Goal: Transaction & Acquisition: Purchase product/service

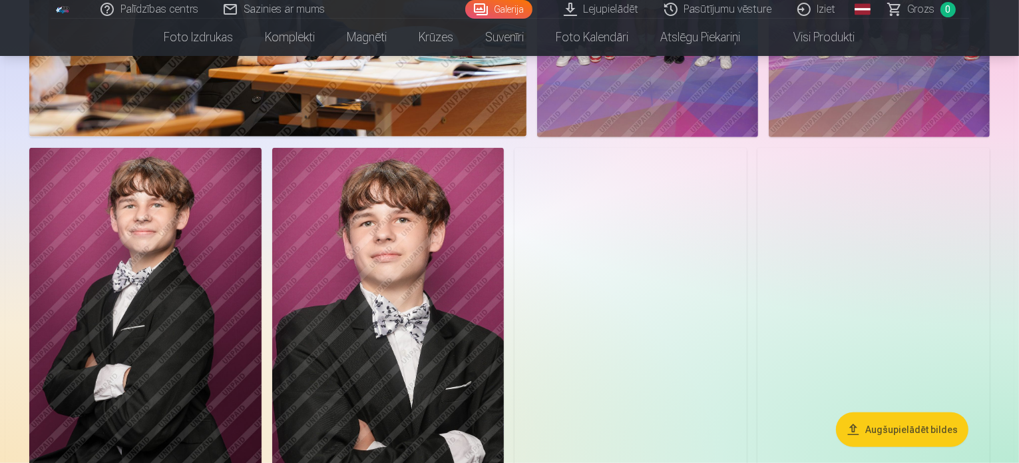
scroll to position [1198, 0]
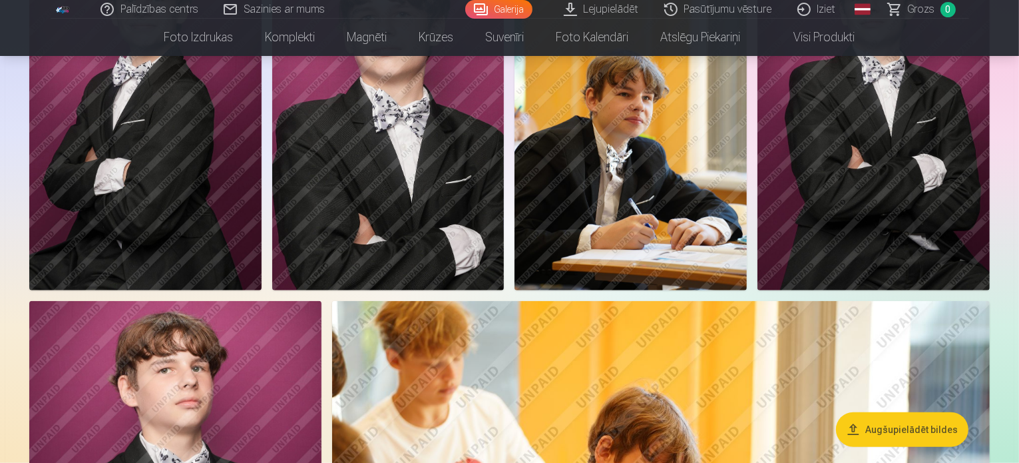
click at [898, 12] on link "Grozs 0" at bounding box center [922, 9] width 93 height 19
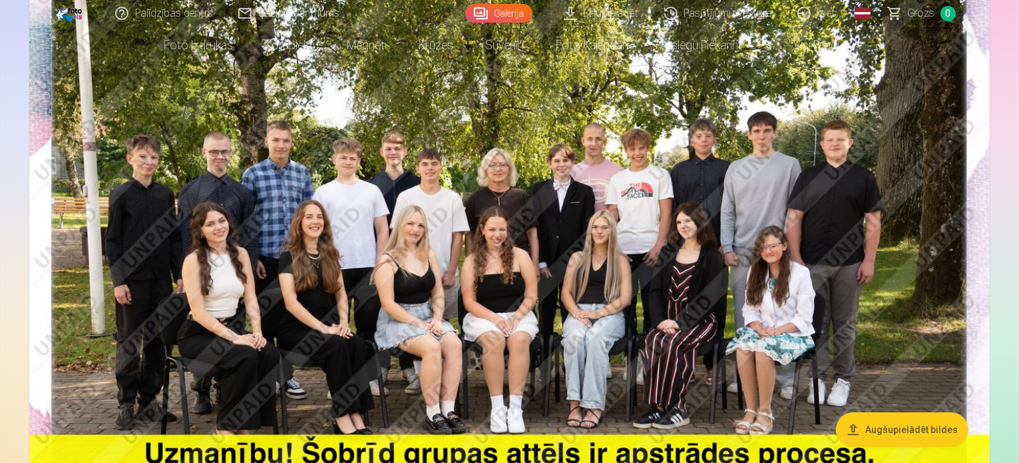
scroll to position [399, 0]
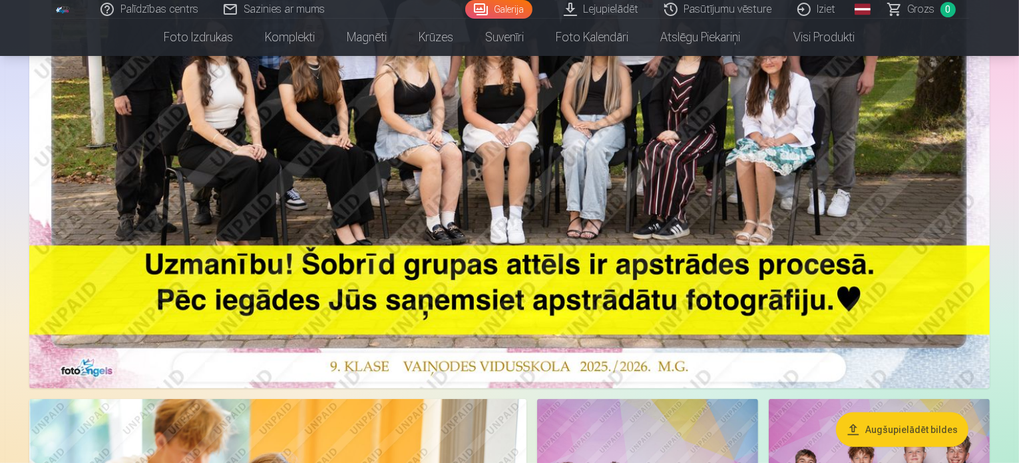
click at [574, 198] on img at bounding box center [509, 67] width 960 height 641
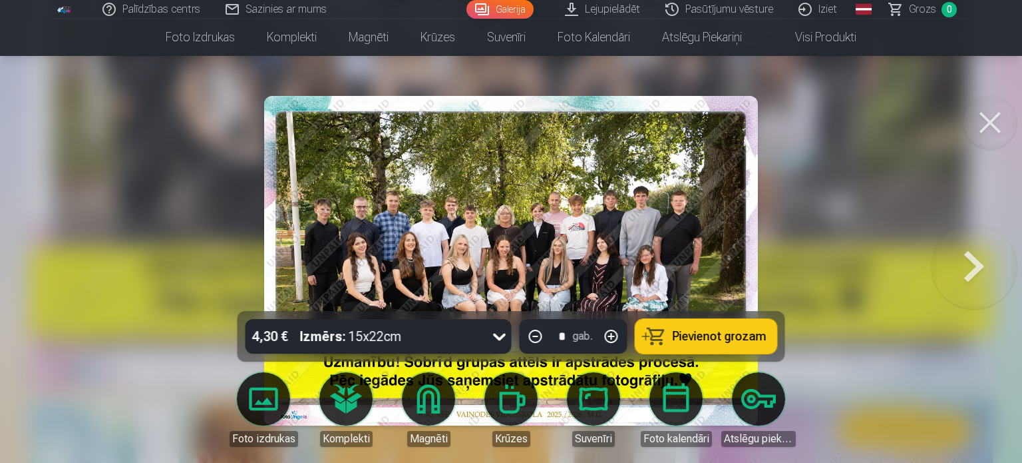
click at [974, 130] on button at bounding box center [990, 122] width 53 height 53
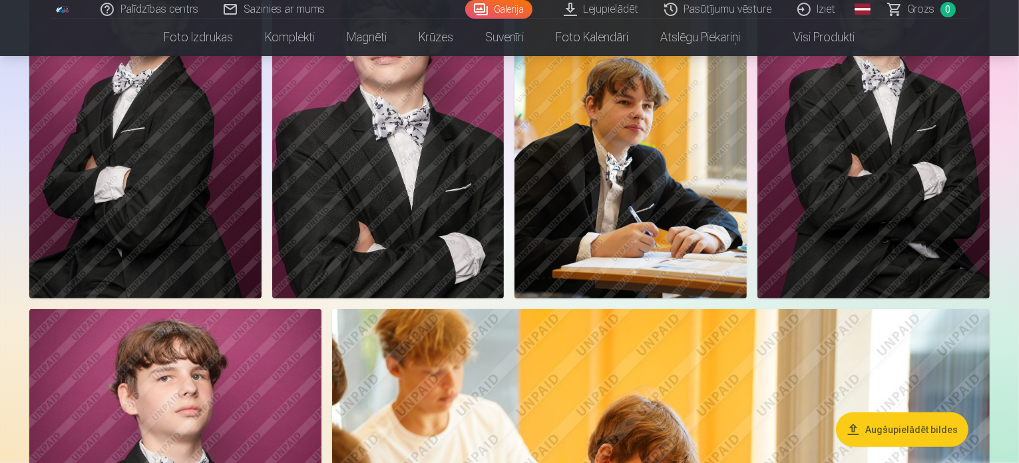
scroll to position [1198, 0]
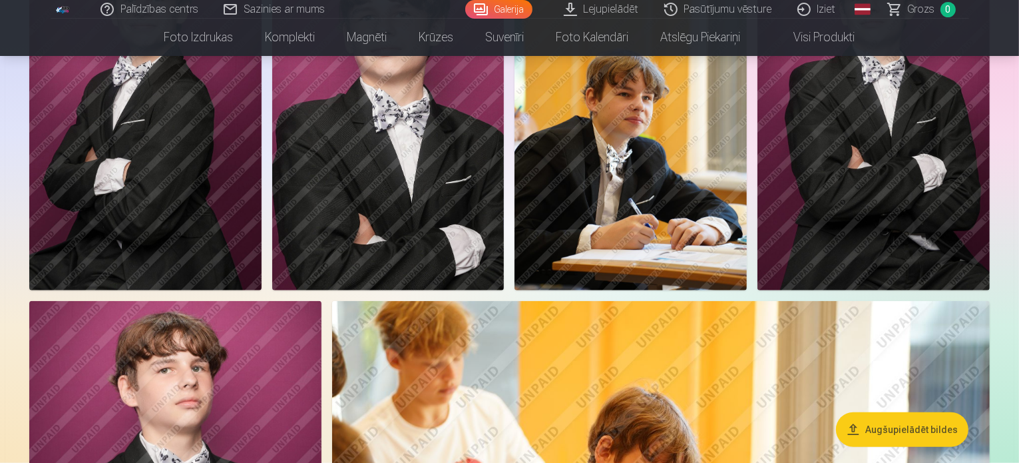
click at [889, 428] on button "Augšupielādēt bildes" at bounding box center [902, 429] width 132 height 35
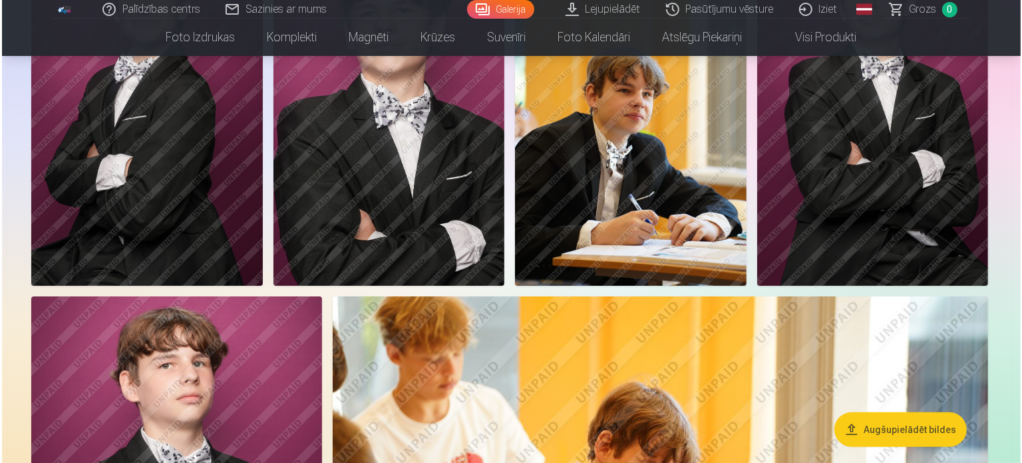
scroll to position [1200, 0]
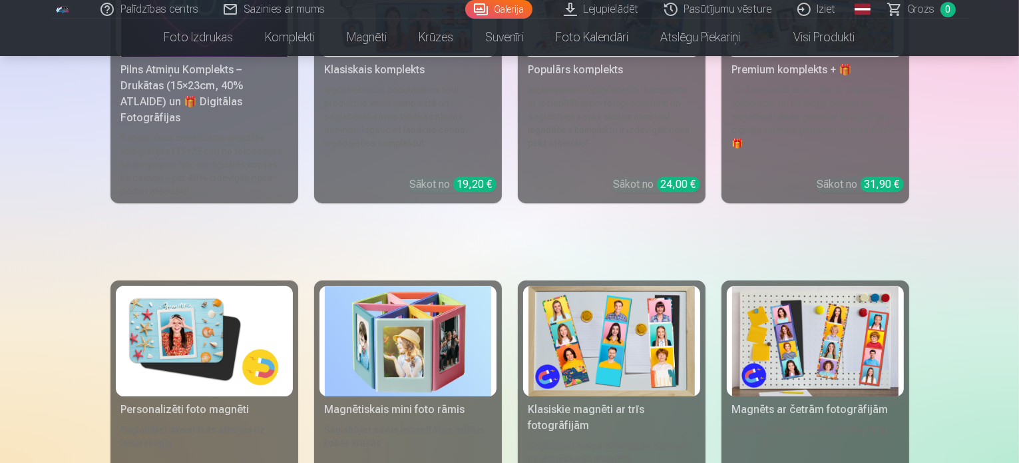
scroll to position [4259, 0]
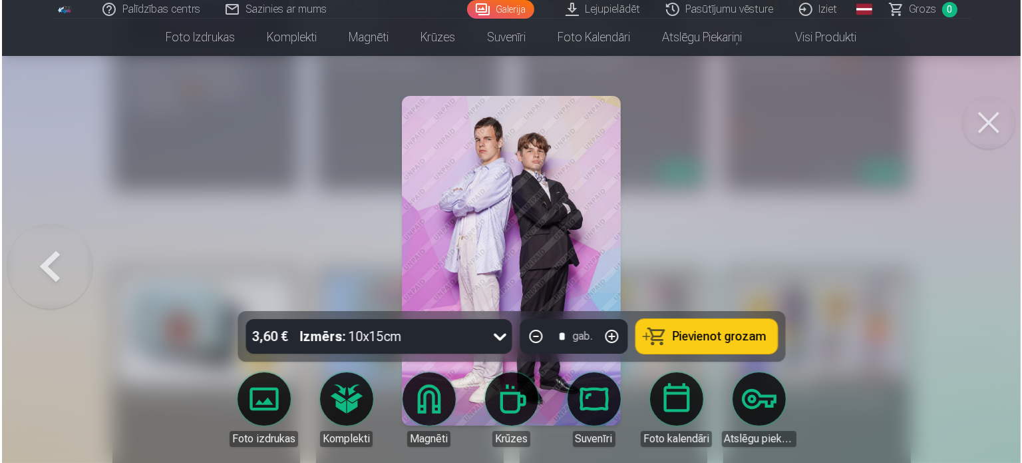
scroll to position [4273, 0]
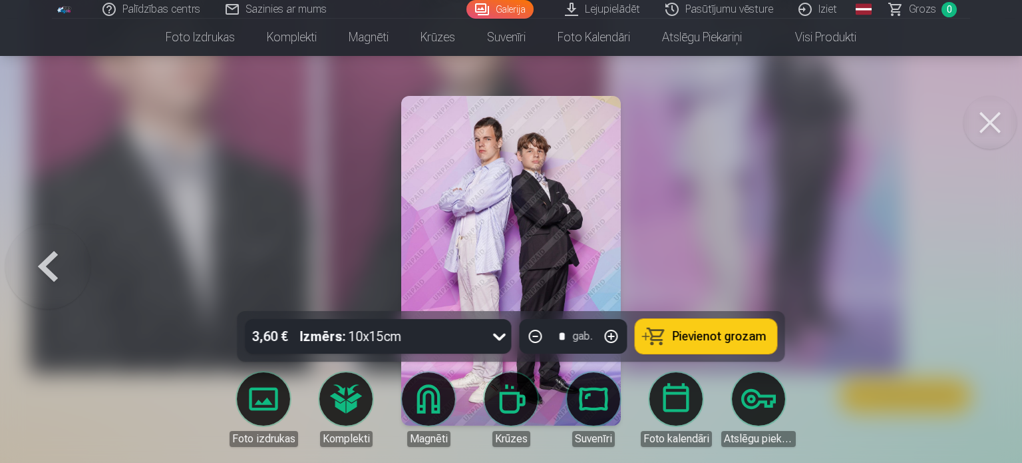
click at [648, 339] on button "Pievienot grozam" at bounding box center [707, 336] width 142 height 35
click at [921, 5] on span "Grozs" at bounding box center [922, 9] width 27 height 16
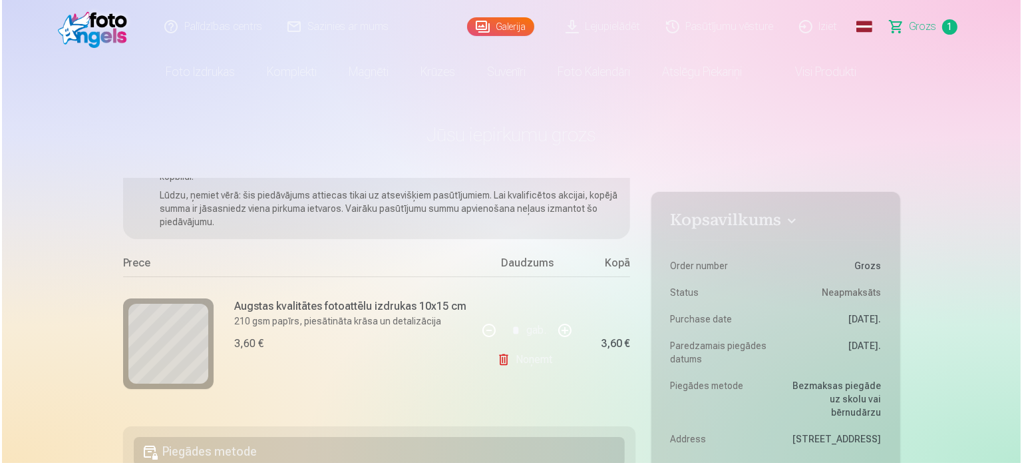
scroll to position [4273, 0]
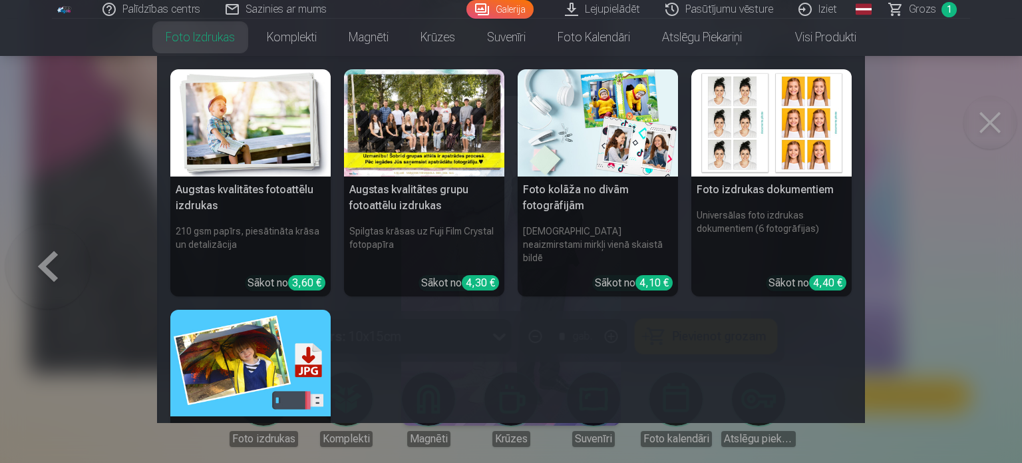
click at [226, 37] on link "Foto izdrukas" at bounding box center [200, 37] width 101 height 37
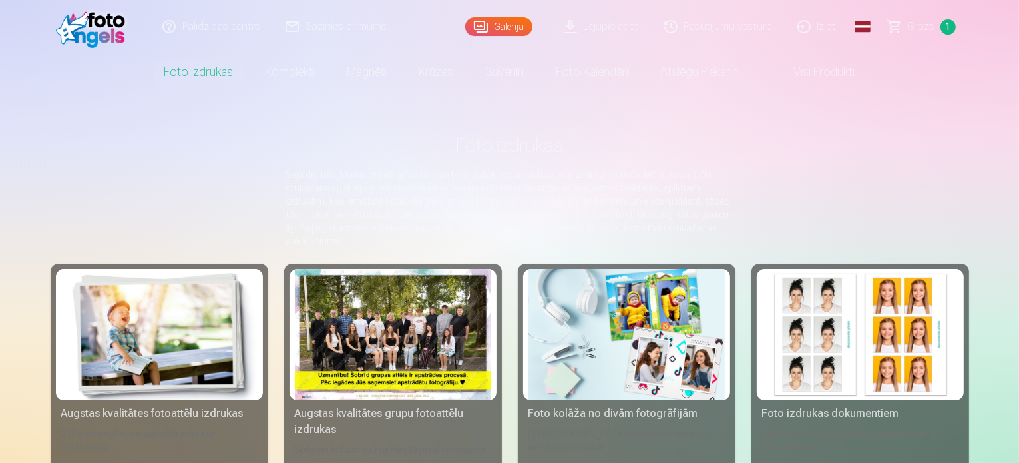
click at [915, 31] on span "Grozs" at bounding box center [921, 27] width 27 height 16
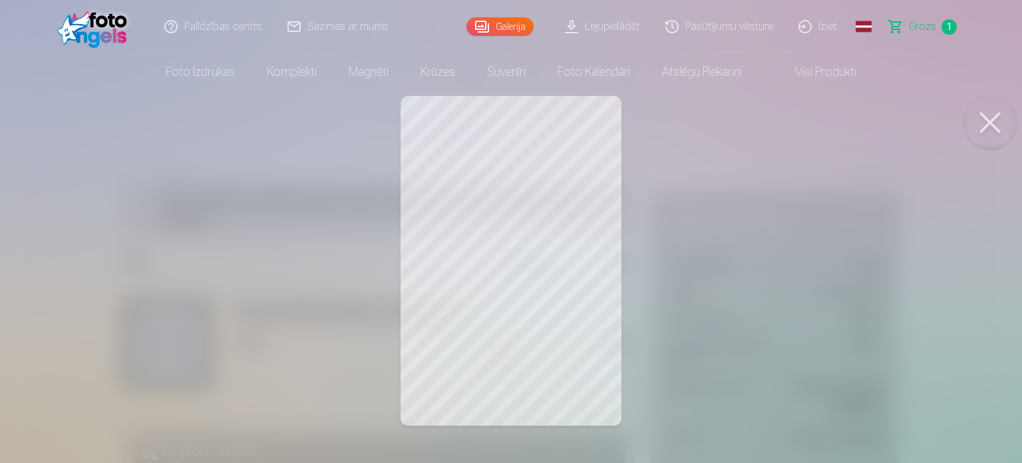
click at [572, 335] on div at bounding box center [511, 231] width 1022 height 463
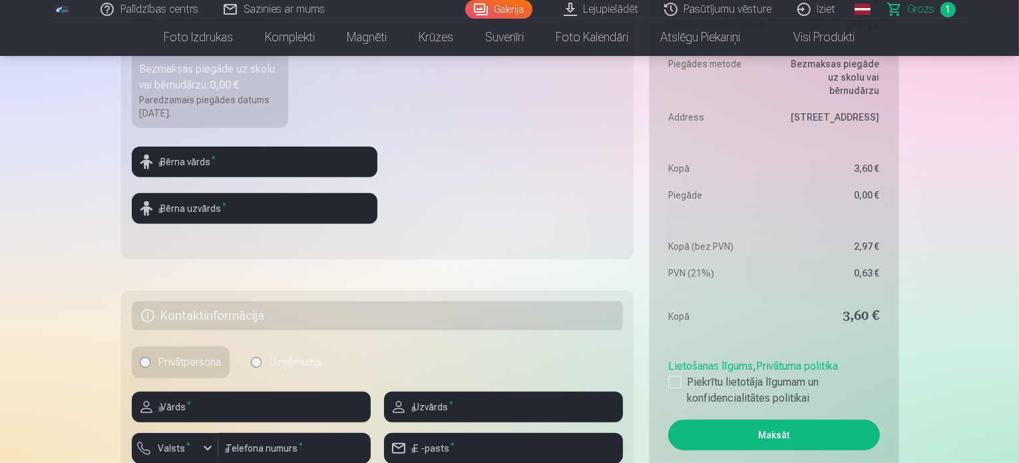
scroll to position [666, 0]
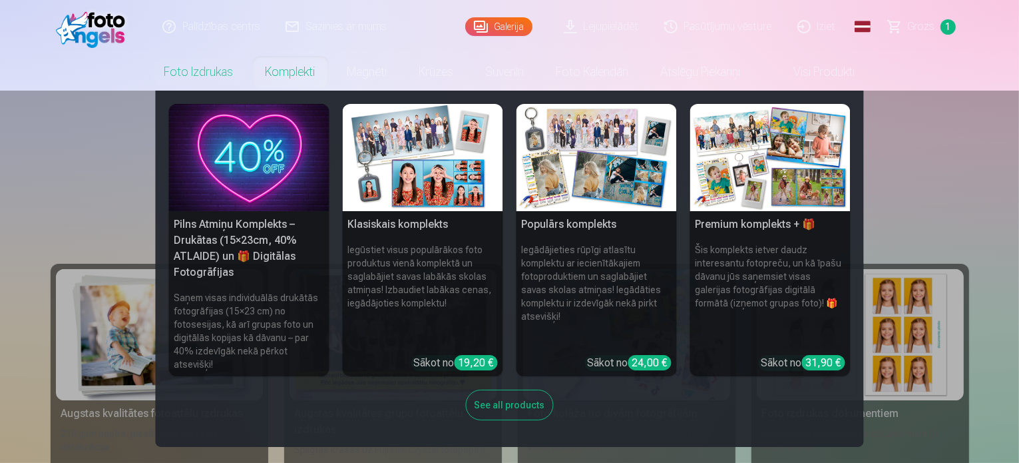
click at [288, 71] on link "Komplekti" at bounding box center [291, 71] width 82 height 37
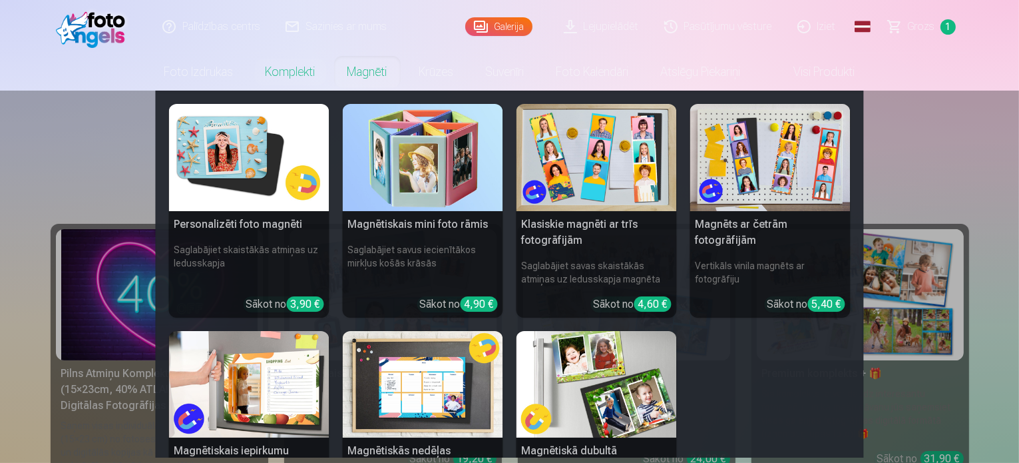
click at [377, 74] on link "Magnēti" at bounding box center [367, 71] width 72 height 37
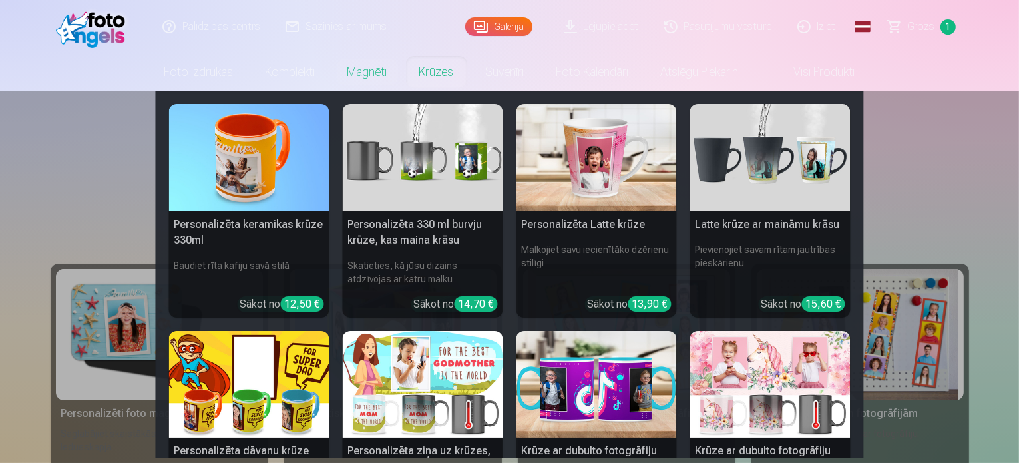
click at [428, 75] on link "Krūzes" at bounding box center [436, 71] width 67 height 37
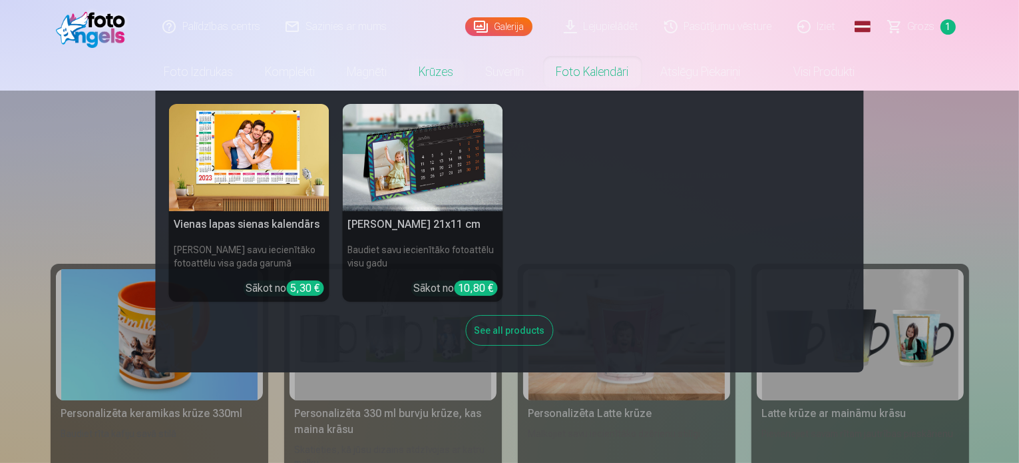
click at [604, 75] on link "Foto kalendāri" at bounding box center [592, 71] width 104 height 37
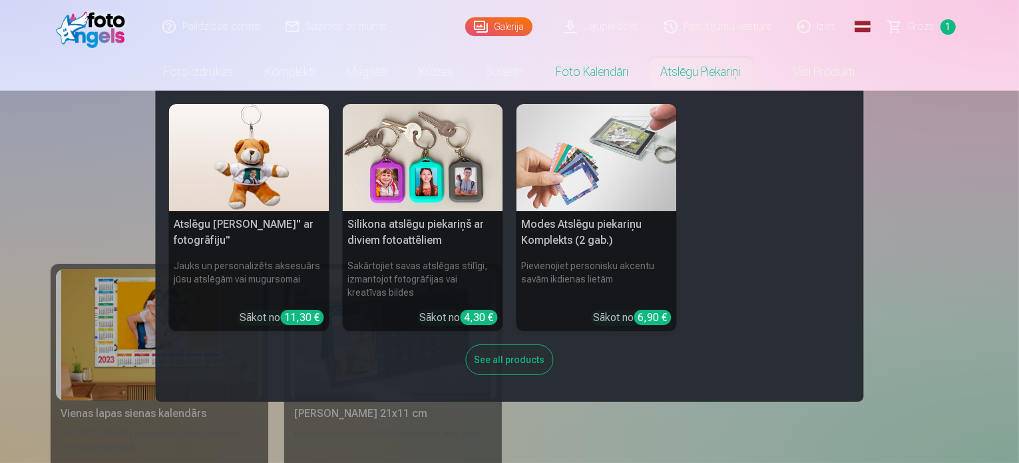
click at [660, 84] on link "Atslēgu piekariņi" at bounding box center [701, 71] width 112 height 37
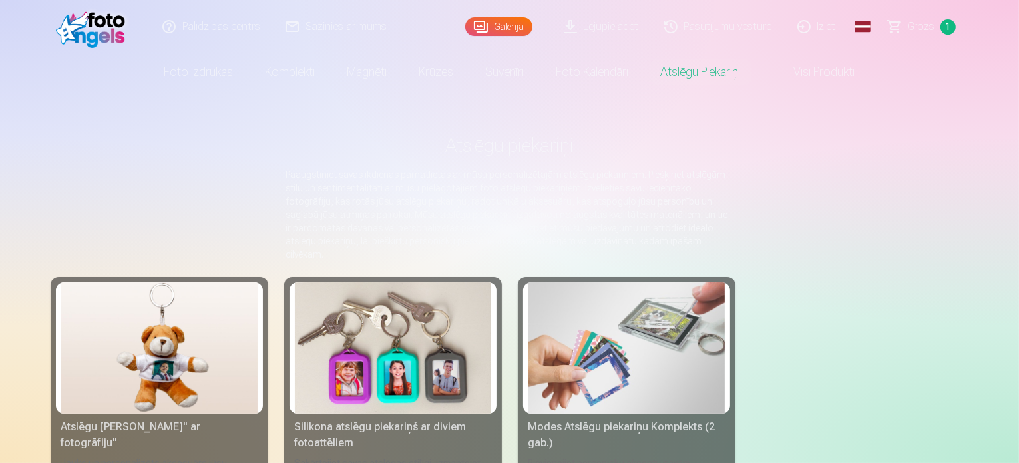
click at [807, 69] on link "Visi produkti" at bounding box center [814, 71] width 114 height 37
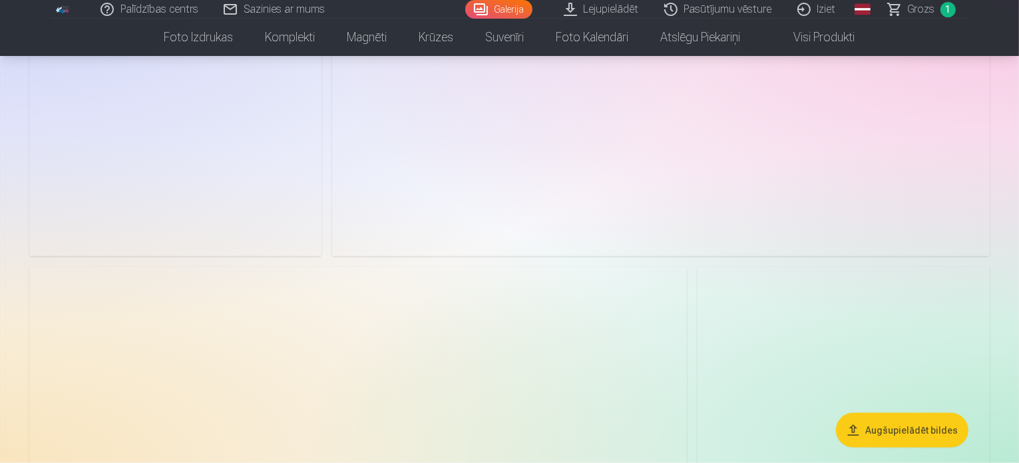
scroll to position [1664, 0]
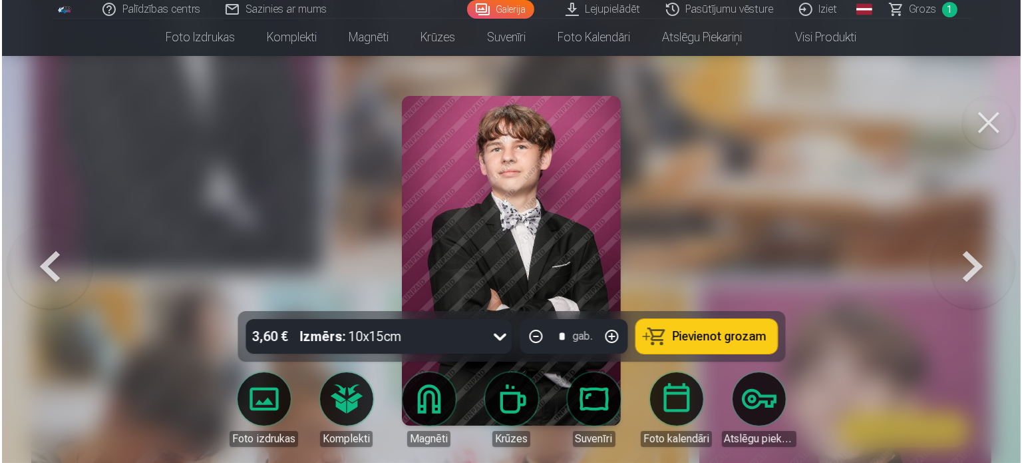
scroll to position [1667, 0]
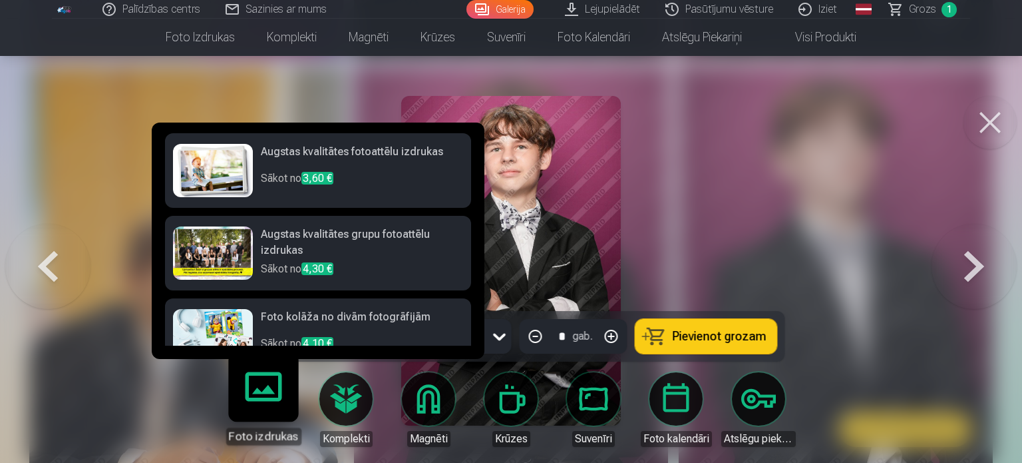
click at [262, 418] on link "Foto izdrukas" at bounding box center [263, 404] width 82 height 82
click at [264, 401] on link "Foto izdrukas" at bounding box center [263, 404] width 82 height 82
click at [262, 399] on link "Foto izdrukas" at bounding box center [263, 404] width 82 height 82
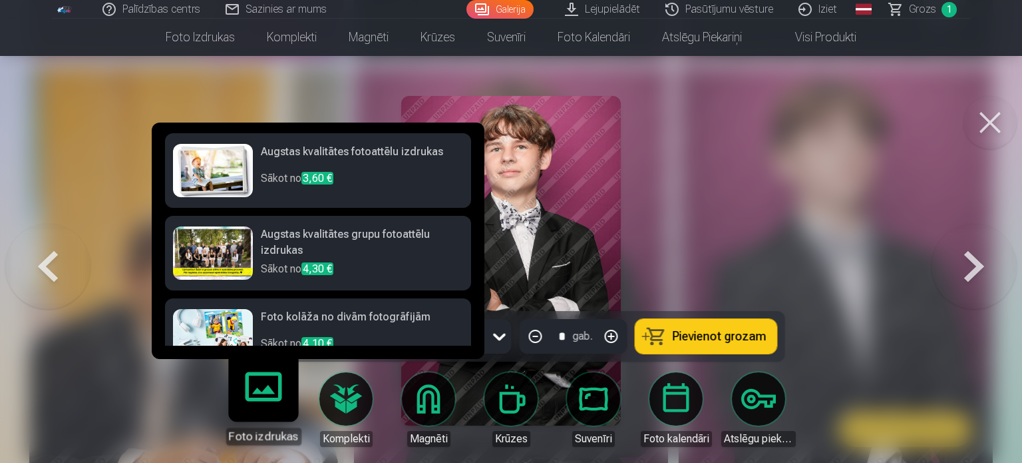
click at [262, 399] on link "Foto izdrukas" at bounding box center [263, 404] width 82 height 82
click at [301, 250] on h6 "Augstas kvalitātes grupu fotoattēlu izdrukas" at bounding box center [362, 243] width 202 height 35
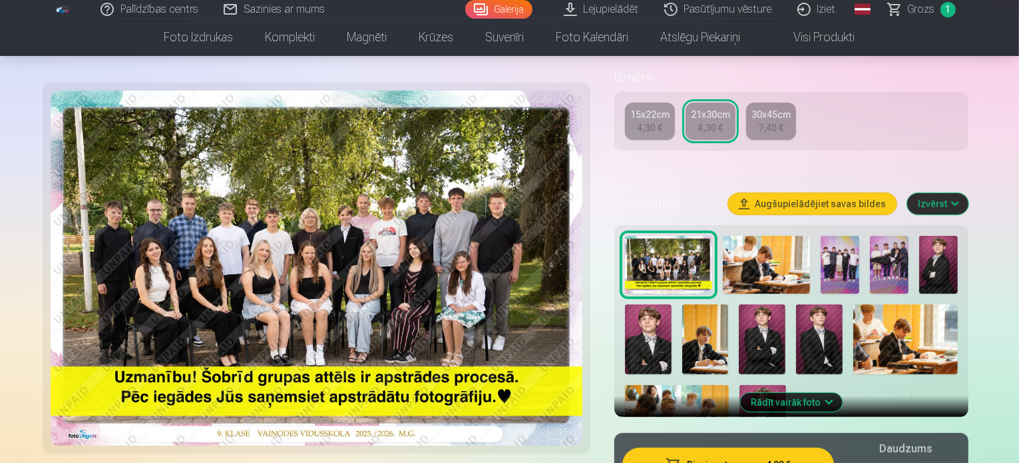
scroll to position [303, 0]
click at [760, 248] on img at bounding box center [766, 265] width 87 height 58
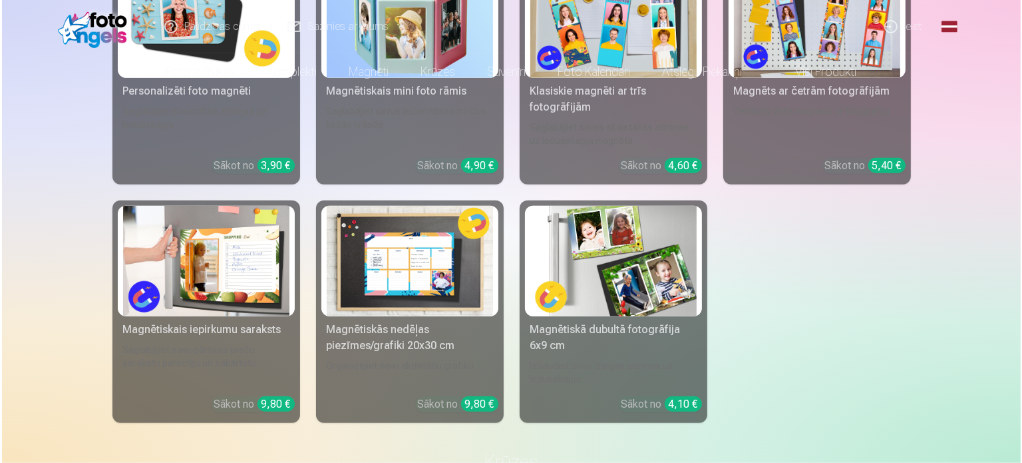
scroll to position [6043, 0]
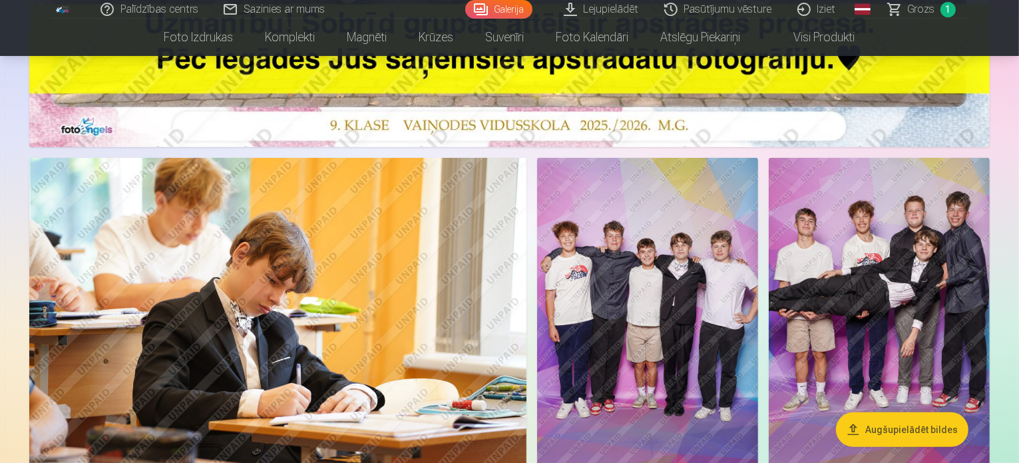
scroll to position [643, 0]
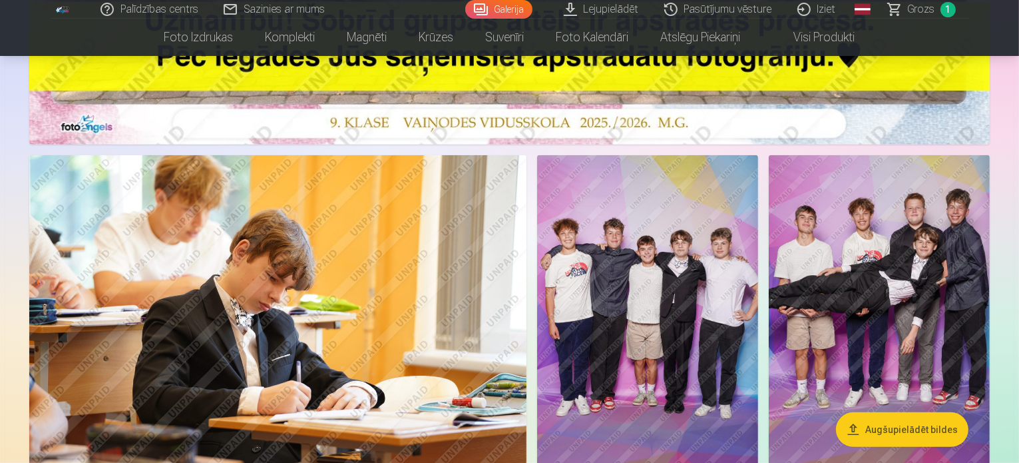
click at [317, 319] on img at bounding box center [277, 320] width 497 height 331
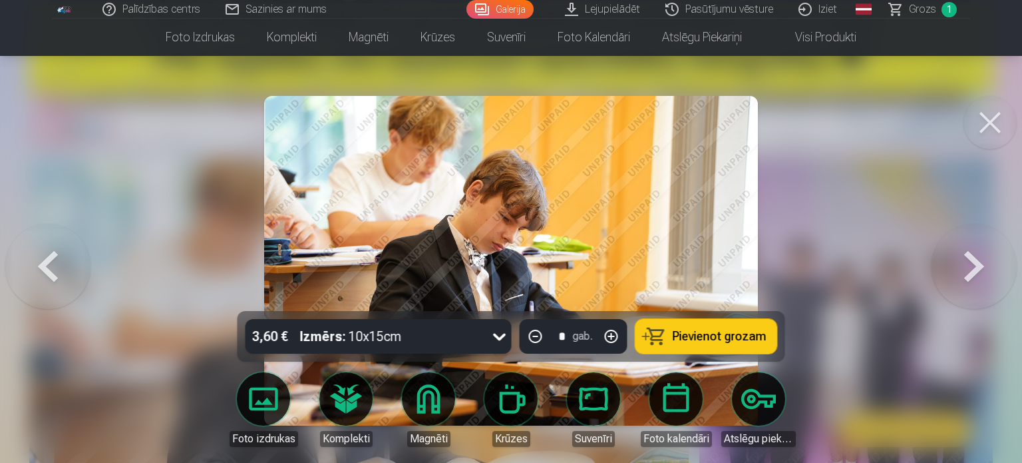
click at [317, 319] on div "Izmērs : 10x15cm" at bounding box center [351, 336] width 102 height 35
click at [928, 449] on div at bounding box center [511, 231] width 1022 height 463
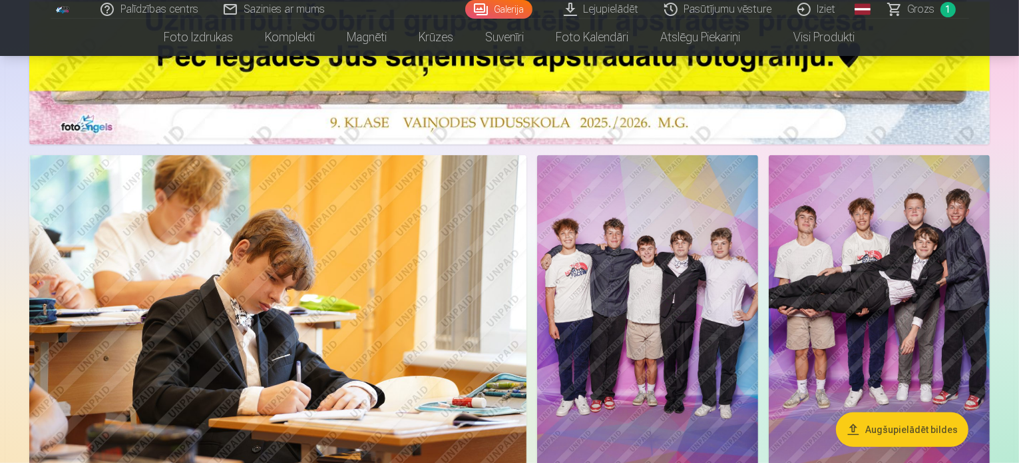
click at [753, 323] on img at bounding box center [647, 320] width 221 height 331
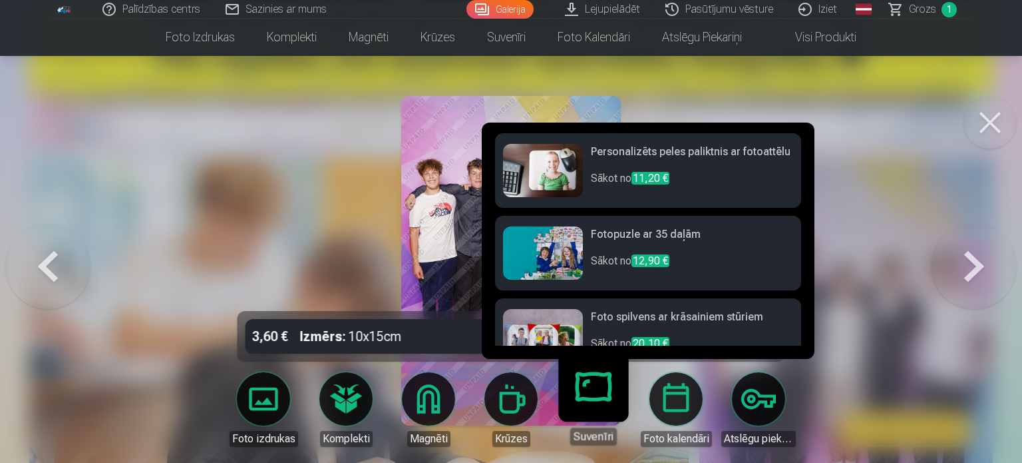
click at [612, 404] on link "Suvenīri" at bounding box center [593, 404] width 82 height 82
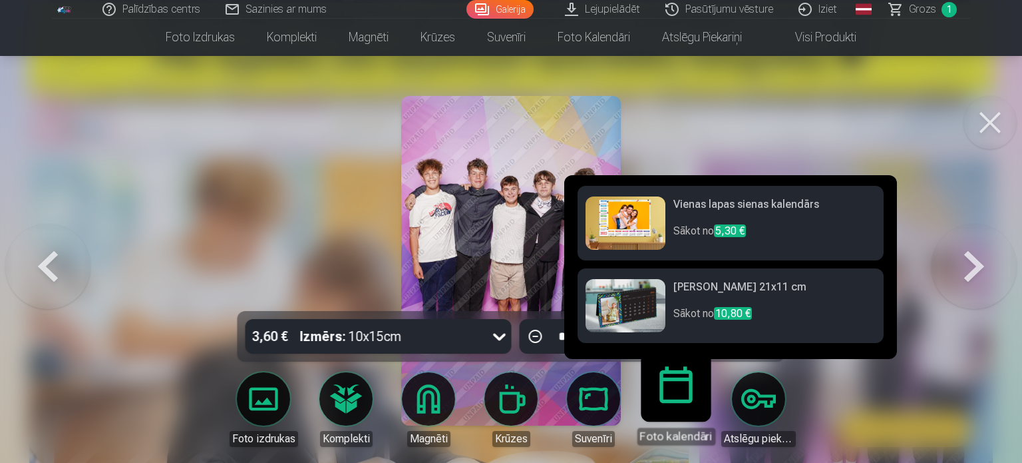
click at [688, 412] on link "Foto kalendāri" at bounding box center [676, 404] width 82 height 82
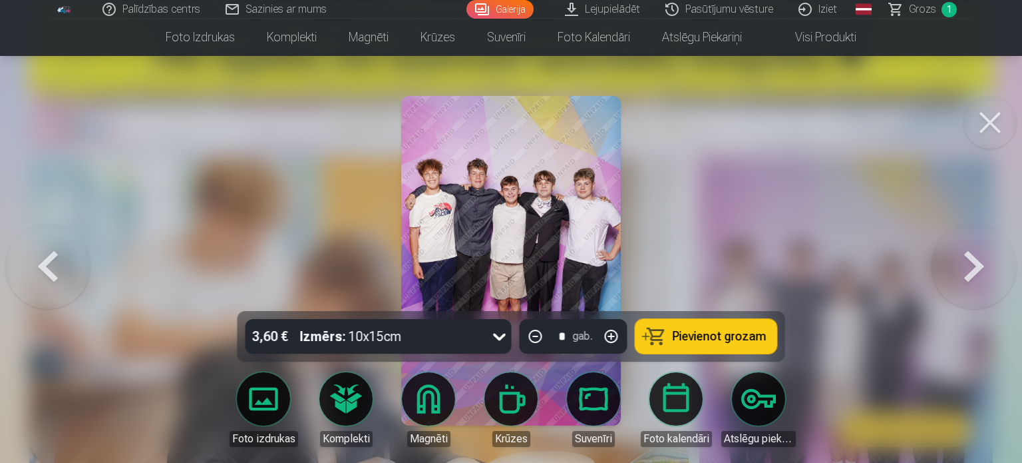
click at [1008, 420] on div at bounding box center [511, 231] width 1022 height 463
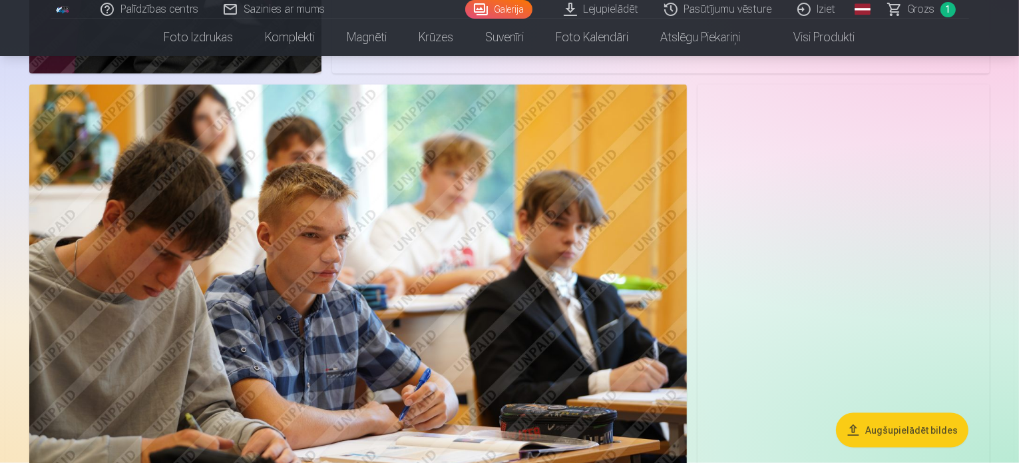
scroll to position [1664, 0]
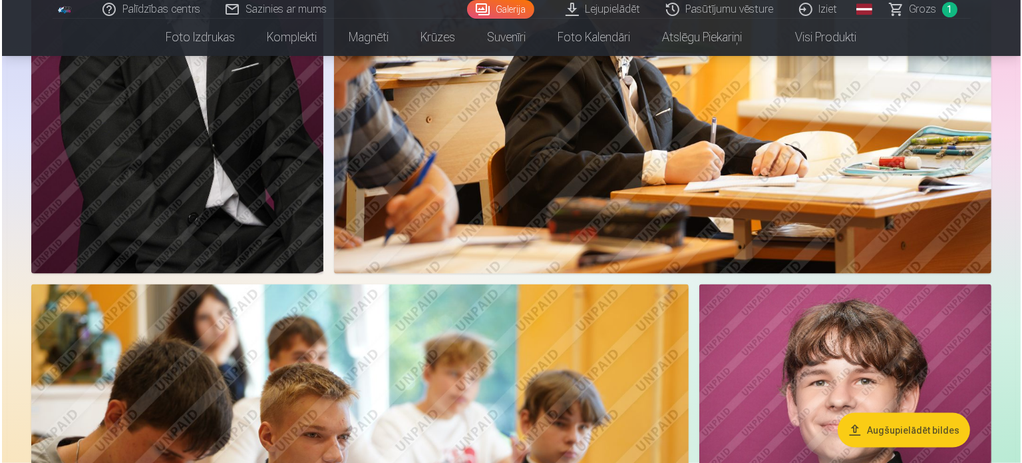
scroll to position [1667, 0]
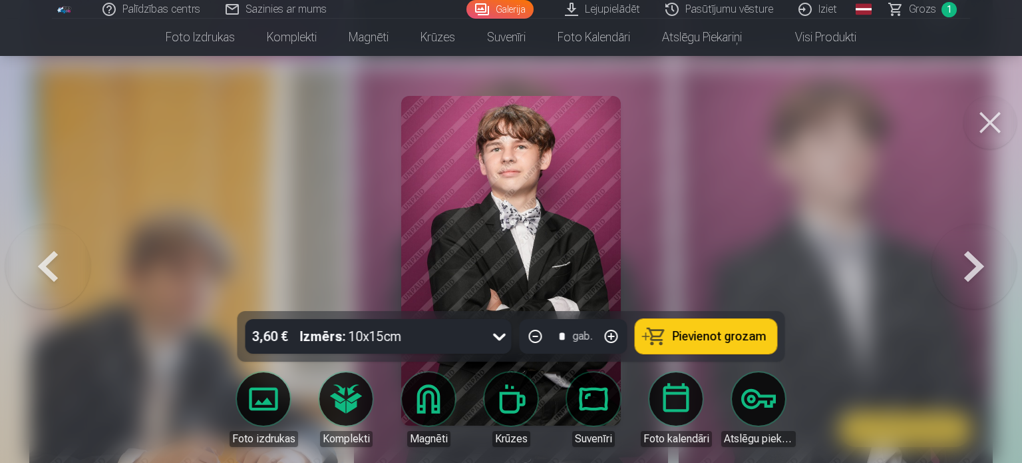
click at [689, 342] on span "Pievienot grozam" at bounding box center [720, 336] width 94 height 12
click at [915, 9] on span "Grozs" at bounding box center [922, 9] width 27 height 16
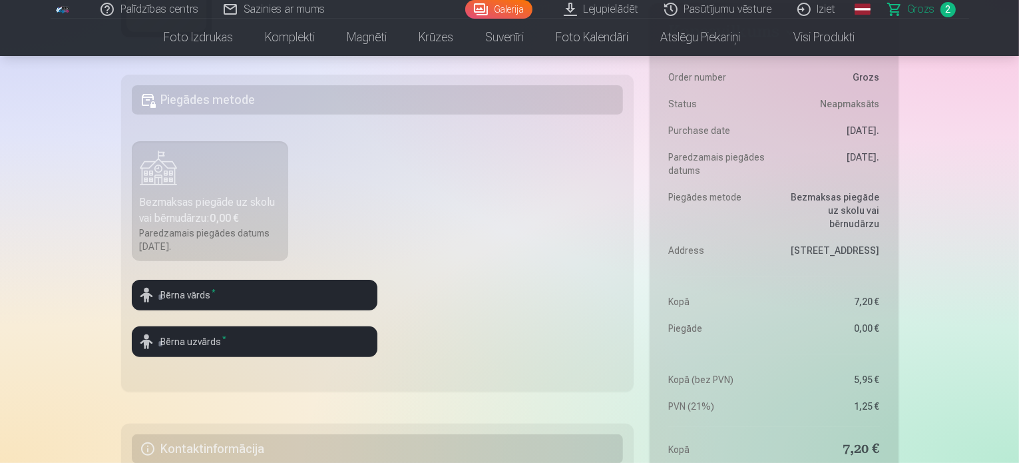
scroll to position [399, 0]
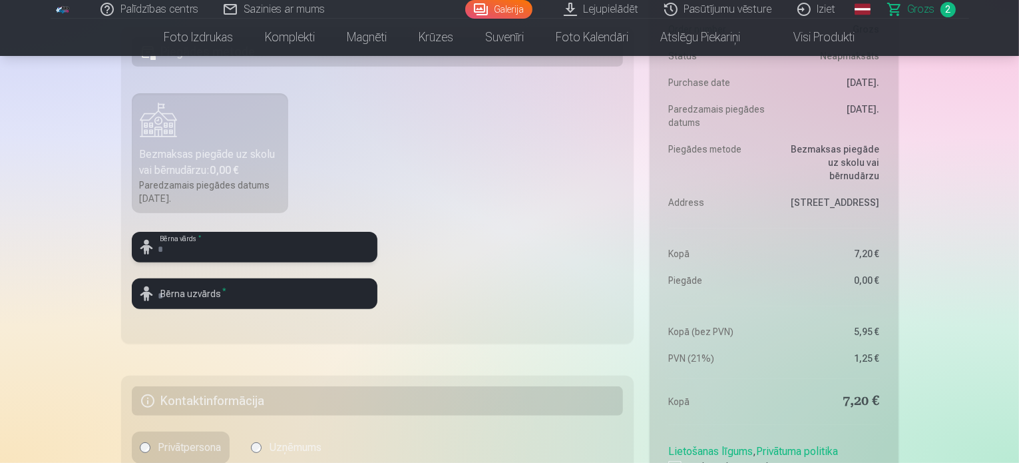
click at [260, 251] on input "text" at bounding box center [255, 247] width 246 height 31
type input "*****"
click at [272, 286] on input "text" at bounding box center [255, 293] width 246 height 31
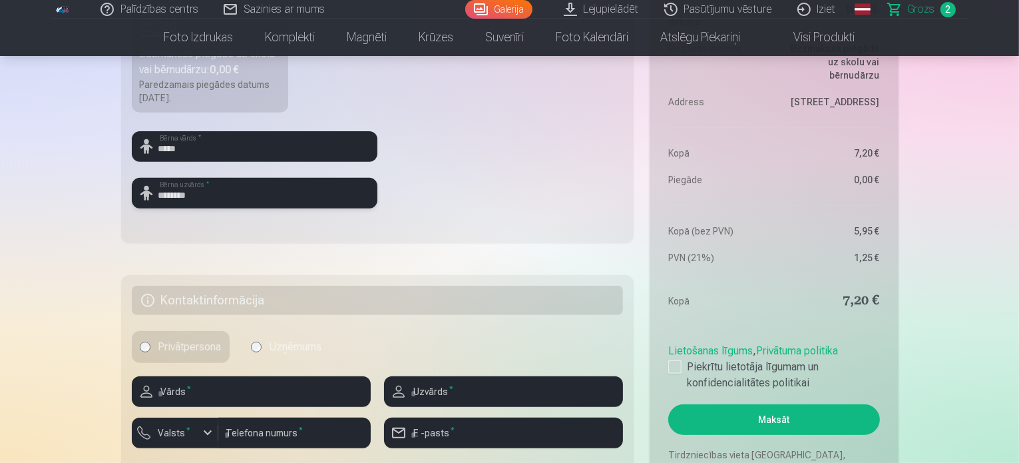
scroll to position [532, 0]
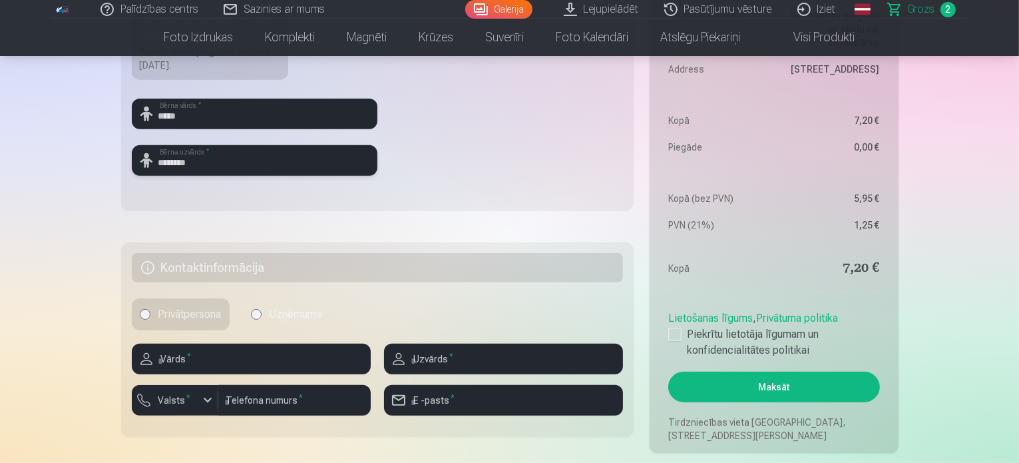
type input "********"
click at [324, 266] on h5 "Kontaktinformācija" at bounding box center [378, 267] width 492 height 29
click at [260, 270] on h5 "Kontaktinformācija" at bounding box center [378, 267] width 492 height 29
click at [256, 269] on h5 "Kontaktinformācija" at bounding box center [378, 267] width 492 height 29
click at [242, 357] on input "text" at bounding box center [251, 358] width 239 height 31
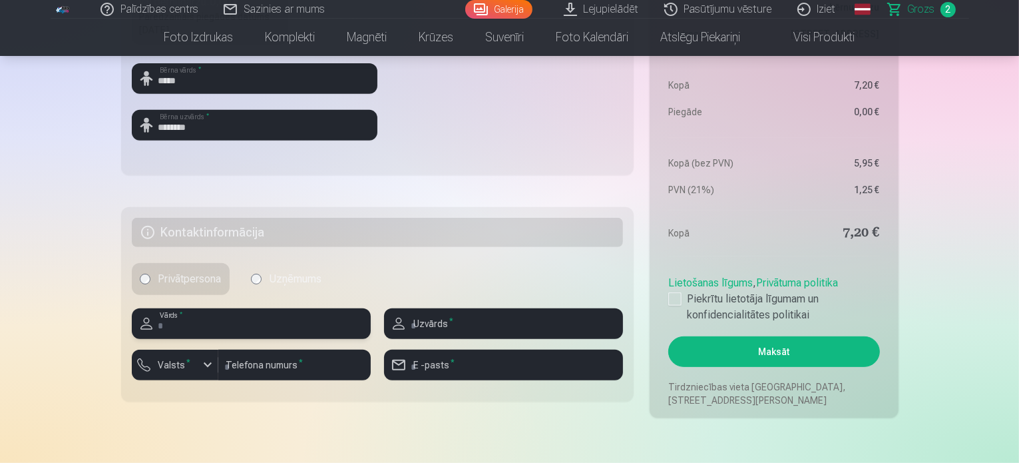
scroll to position [599, 0]
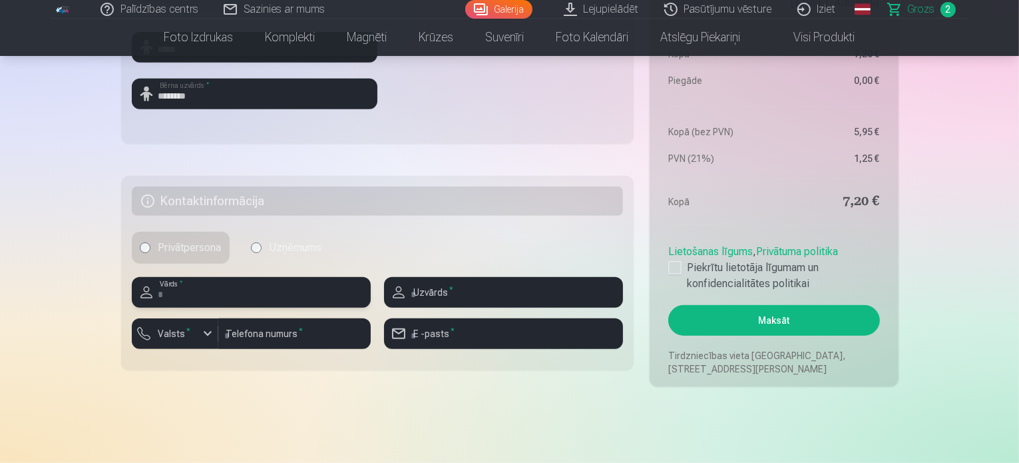
click at [239, 296] on input "text" at bounding box center [251, 292] width 239 height 31
click at [274, 333] on input "number" at bounding box center [294, 333] width 152 height 31
type input "********"
click at [205, 335] on div "button" at bounding box center [208, 333] width 16 height 16
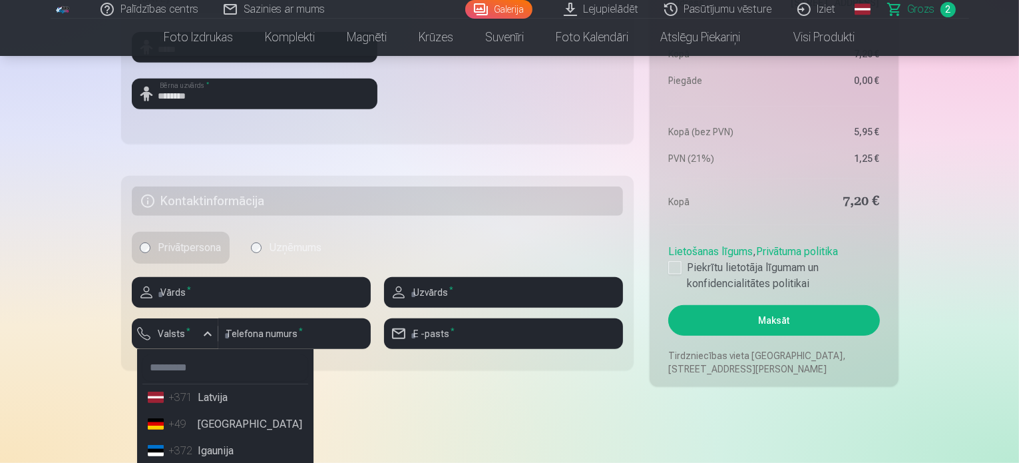
click at [226, 396] on li "+371 Latvija" at bounding box center [225, 397] width 166 height 27
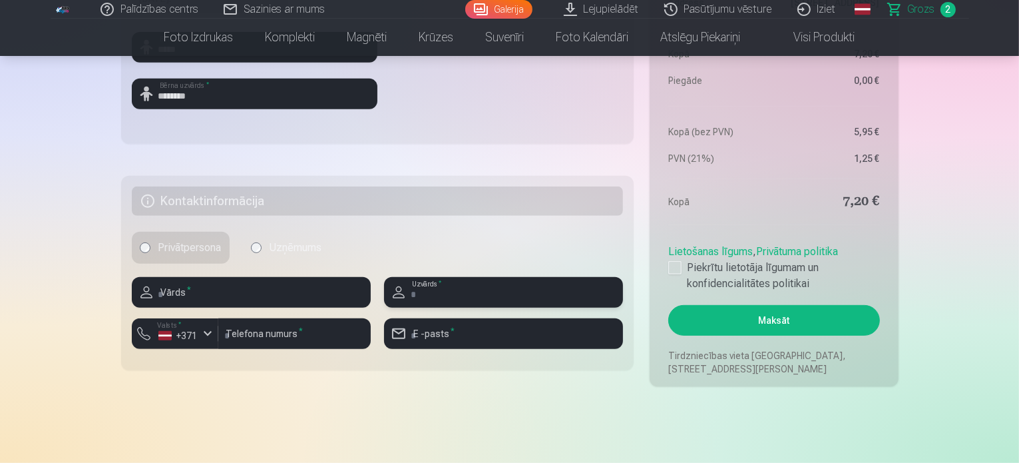
click at [442, 292] on input "text" at bounding box center [503, 292] width 239 height 31
click at [437, 337] on input "email" at bounding box center [503, 333] width 239 height 31
type input "**********"
click at [439, 290] on input "text" at bounding box center [503, 292] width 239 height 31
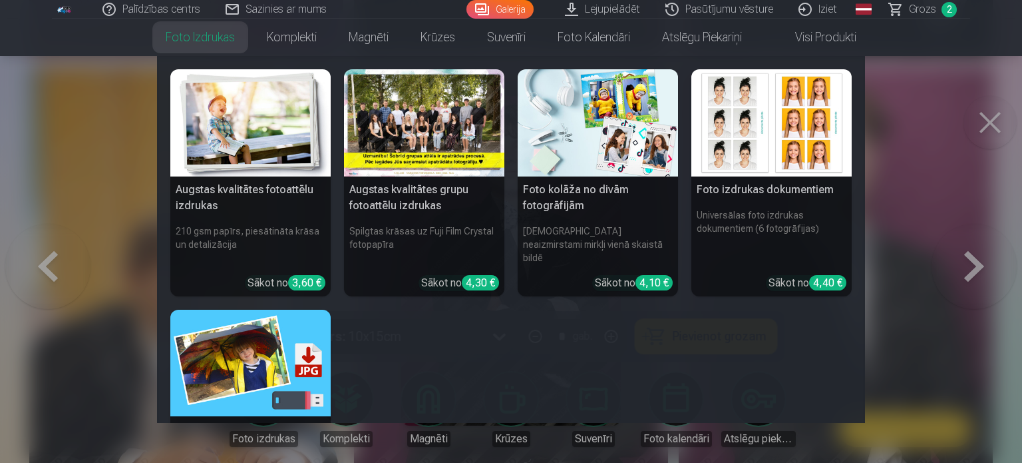
click at [190, 42] on link "Foto izdrukas" at bounding box center [200, 37] width 101 height 37
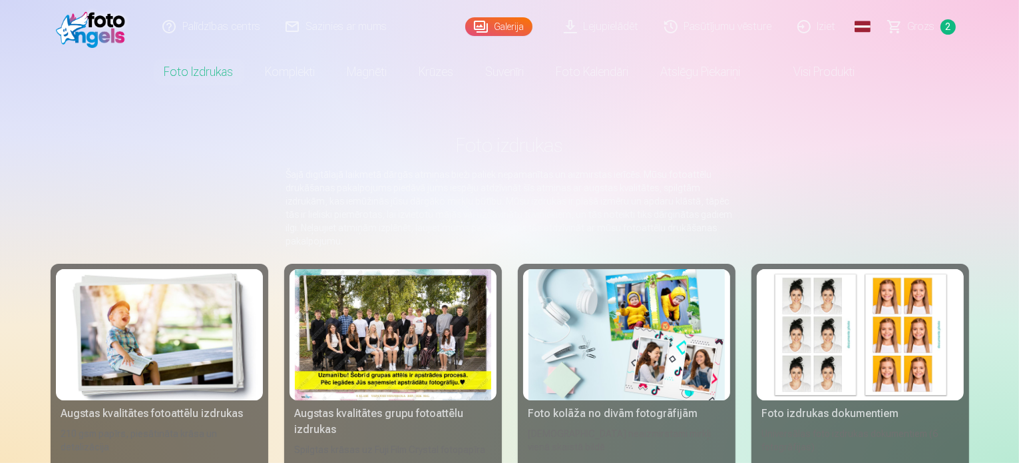
click at [426, 369] on div at bounding box center [393, 334] width 196 height 131
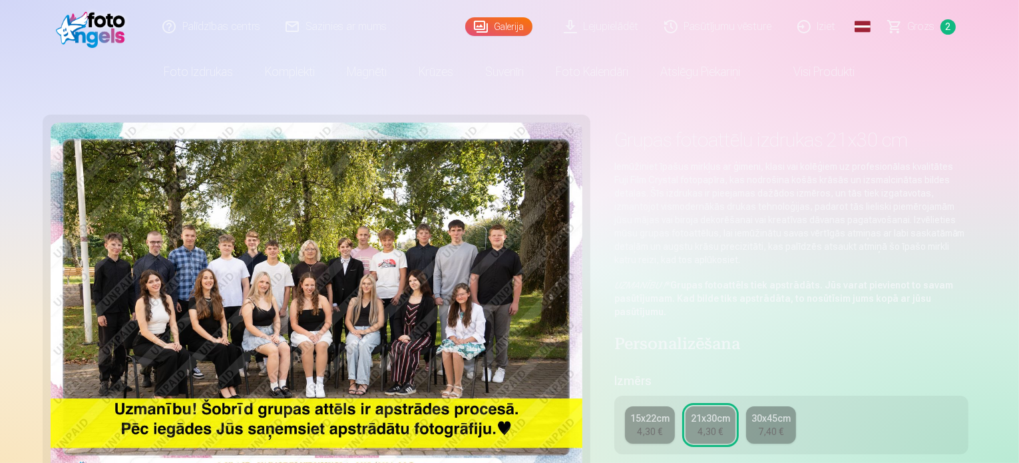
click at [576, 31] on link "Lejupielādēt" at bounding box center [602, 26] width 100 height 53
